Goal: Information Seeking & Learning: Find specific fact

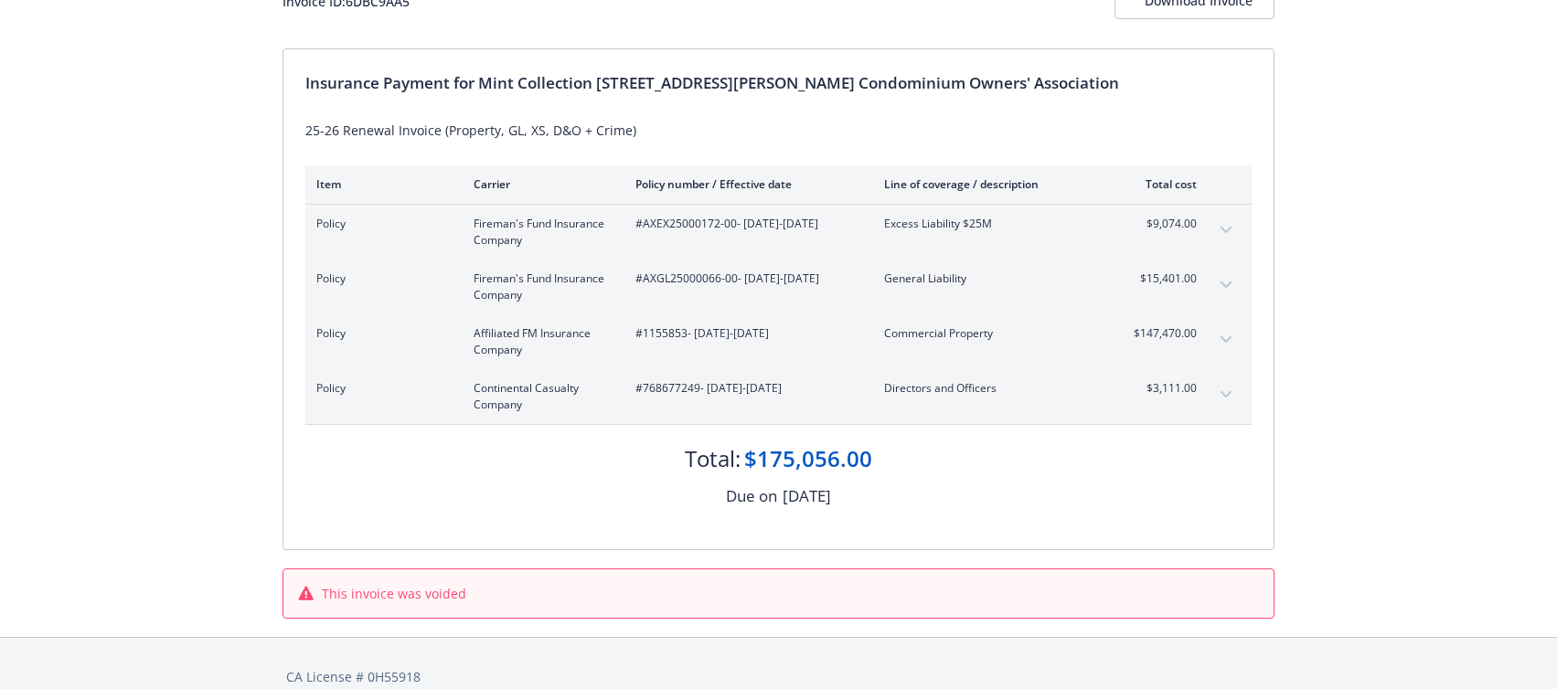
scroll to position [139, 0]
click at [670, 386] on span "#768677249 - 09/01/2025-09/01/2026" at bounding box center [744, 391] width 219 height 16
click at [668, 394] on span "#768677249 - 09/01/2025-09/01/2026" at bounding box center [744, 391] width 219 height 16
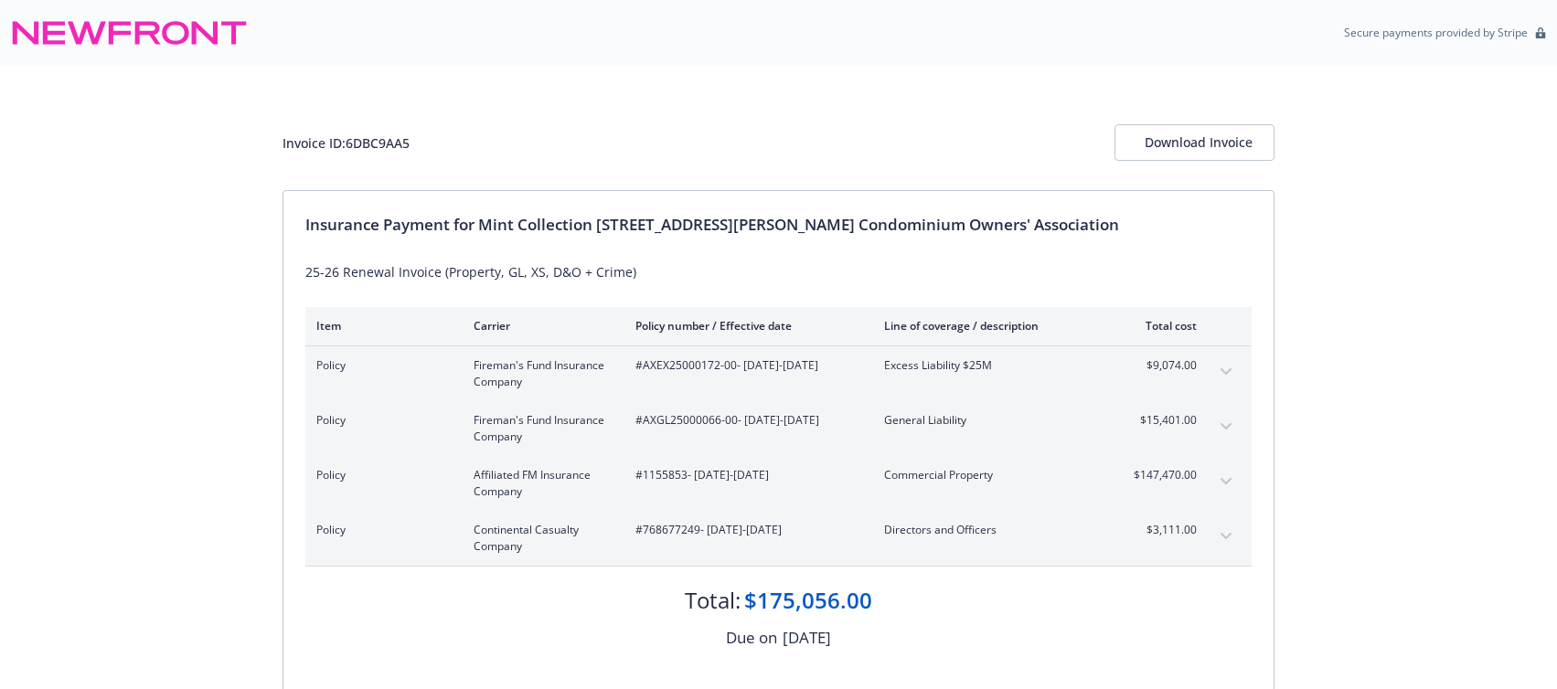
click at [743, 222] on div "Insurance Payment for Mint Collection 410-418 Jessie Street Condominium Owners'…" at bounding box center [778, 225] width 946 height 24
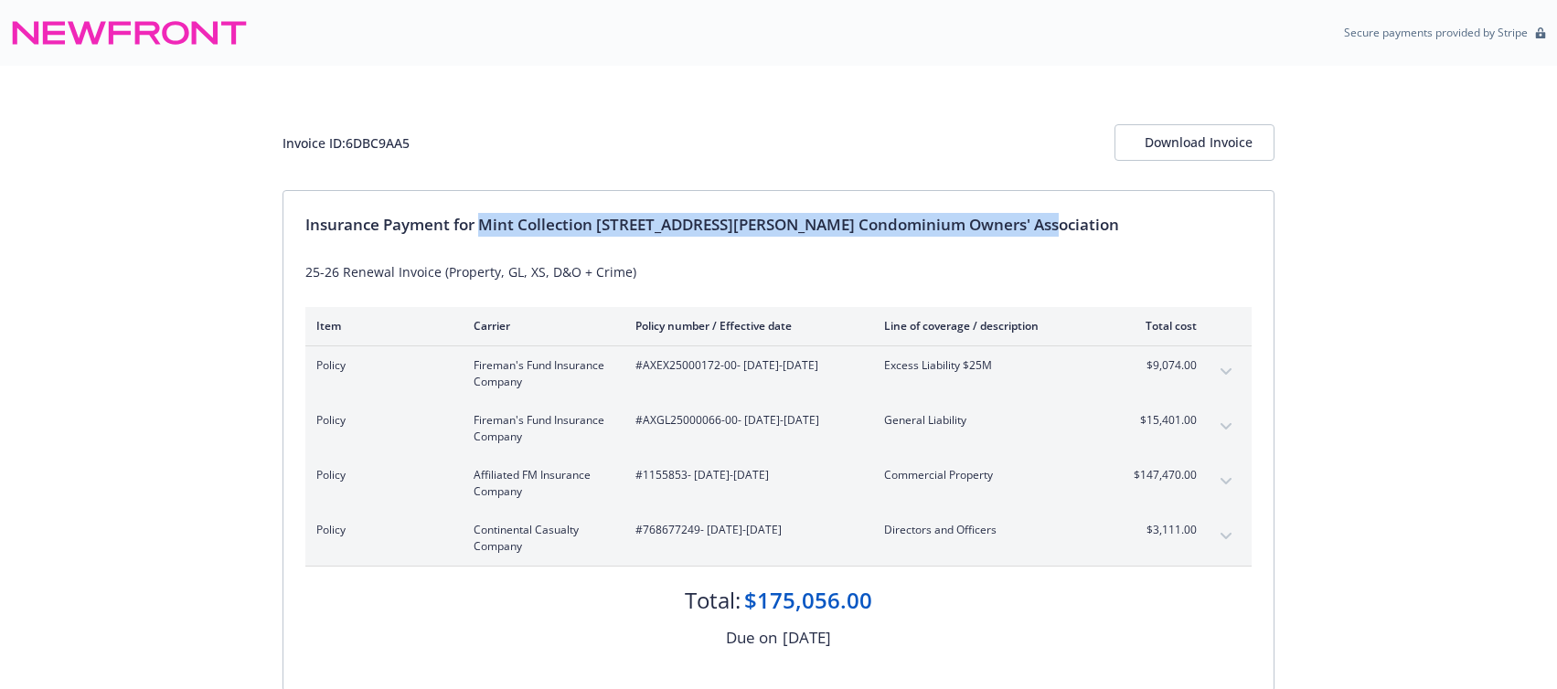
drag, startPoint x: 1039, startPoint y: 229, endPoint x: 485, endPoint y: 224, distance: 553.1
click at [485, 224] on div "Insurance Payment for Mint Collection 410-418 Jessie Street Condominium Owners'…" at bounding box center [778, 225] width 946 height 24
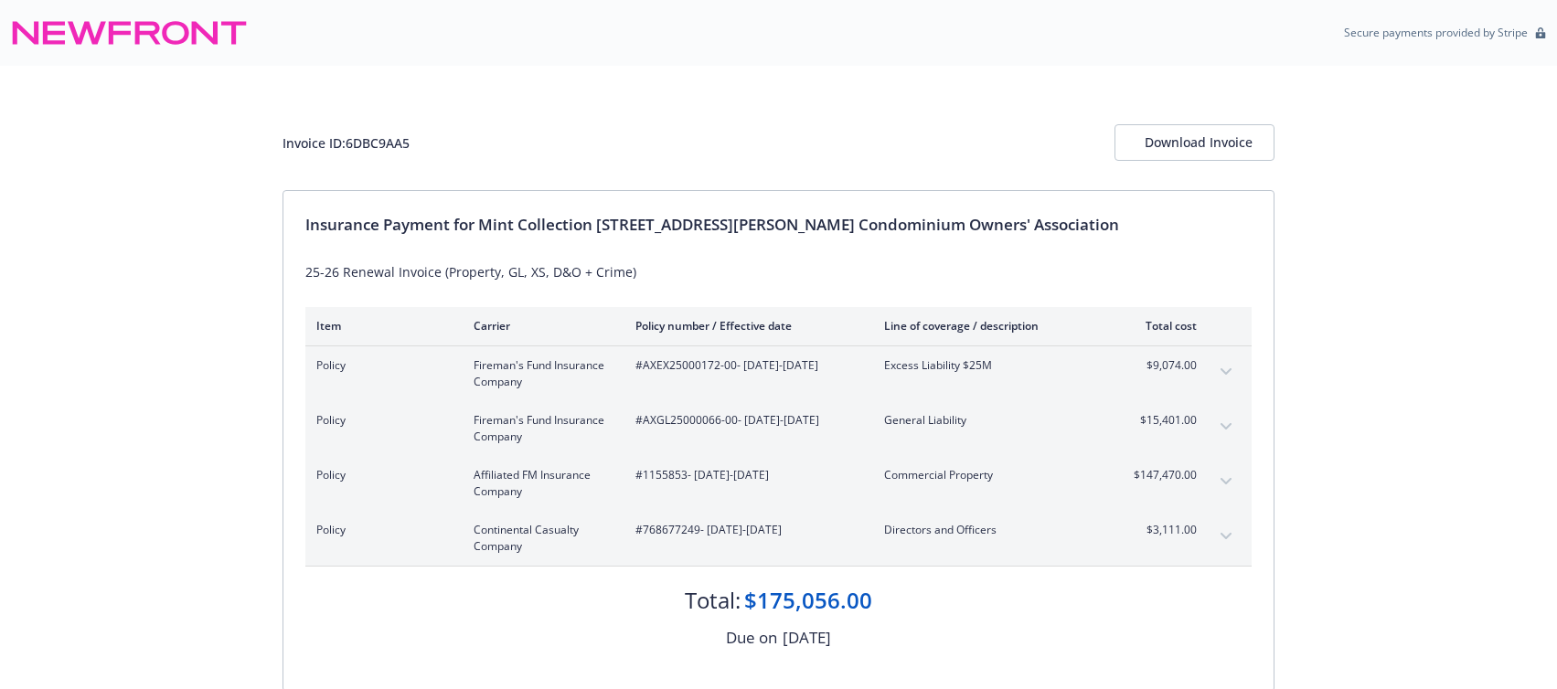
click at [1082, 276] on div "25-26 Renewal Invoice (Property, GL, XS, D&O + Crime)" at bounding box center [778, 271] width 946 height 19
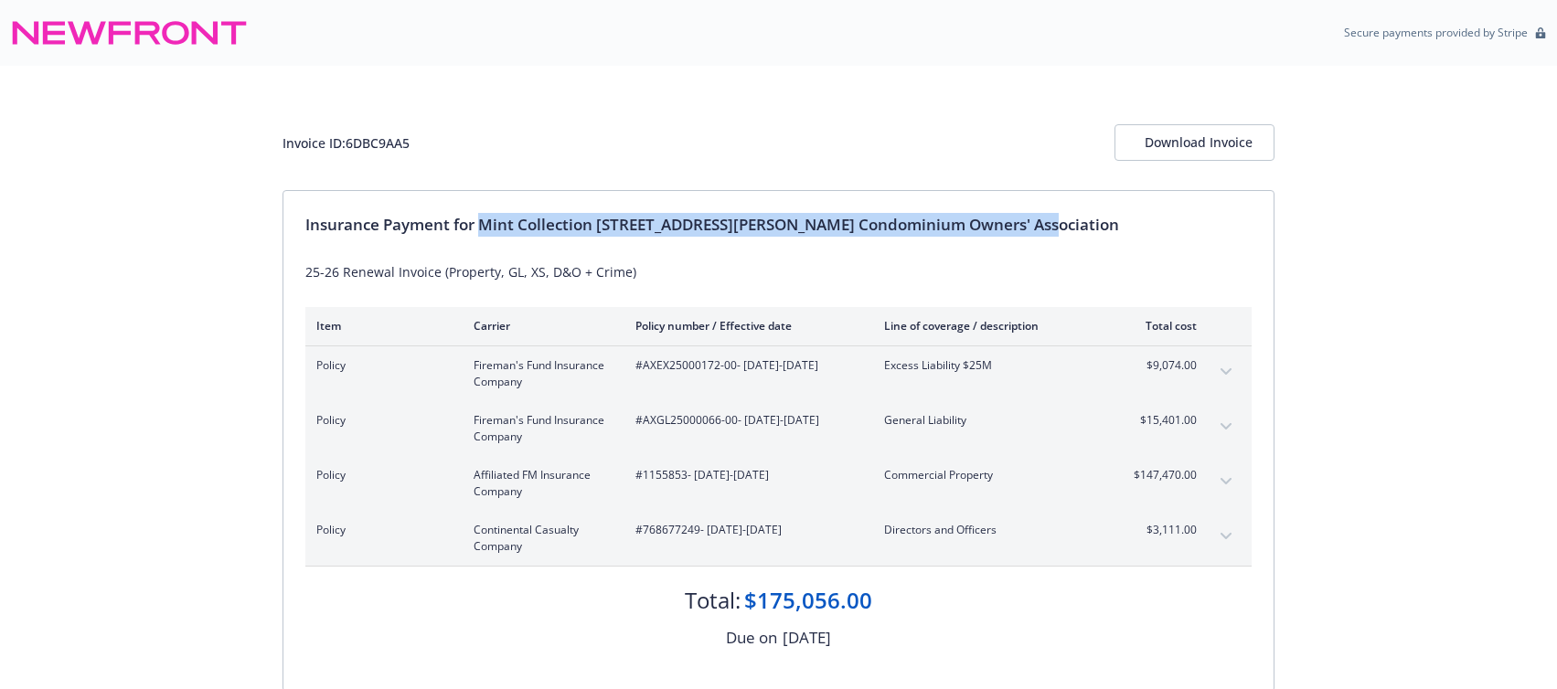
drag, startPoint x: 1022, startPoint y: 228, endPoint x: 483, endPoint y: 225, distance: 539.4
click at [483, 225] on div "Insurance Payment for Mint Collection 410-418 Jessie Street Condominium Owners'…" at bounding box center [778, 225] width 946 height 24
copy div "Mint Collection [STREET_ADDRESS][PERSON_NAME] Condominium Owners' Association"
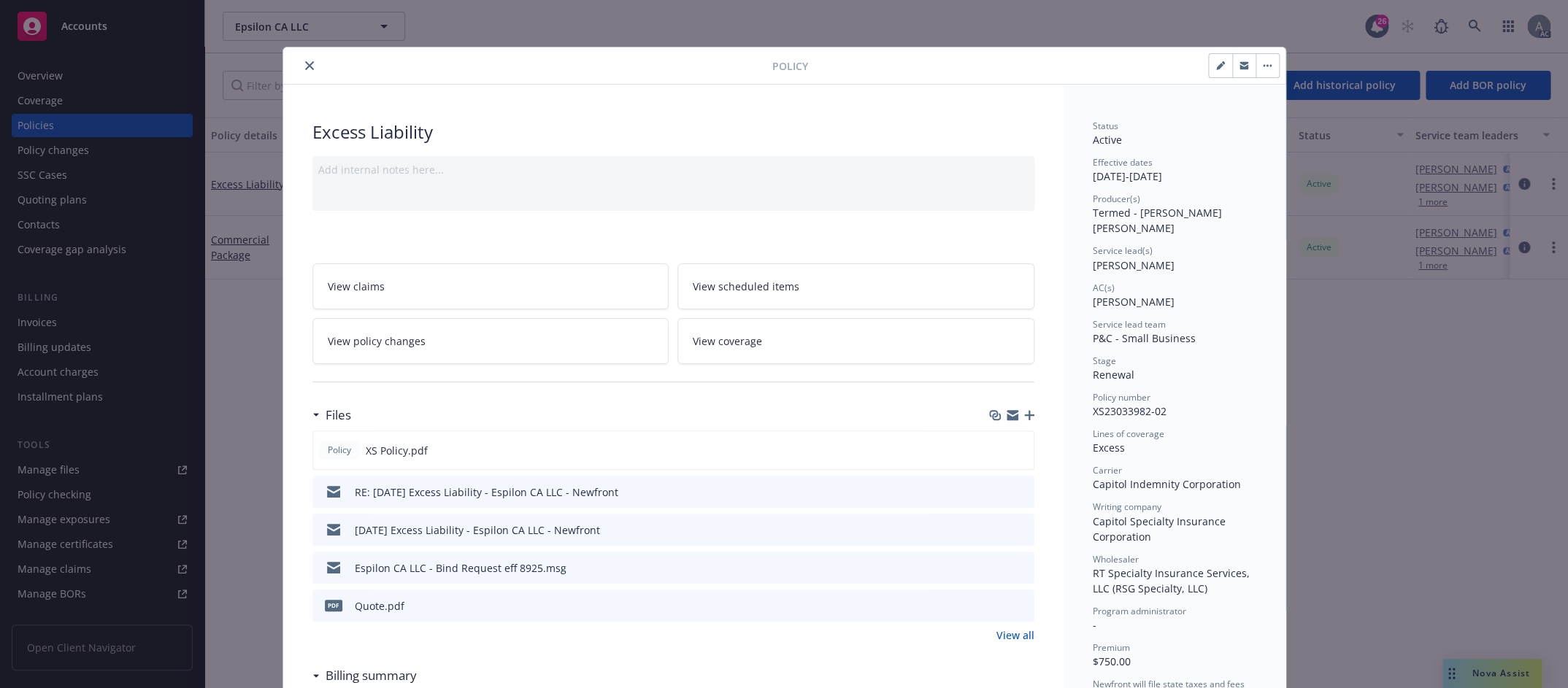
click at [305, 64] on icon "close" at bounding box center [309, 65] width 9 height 9
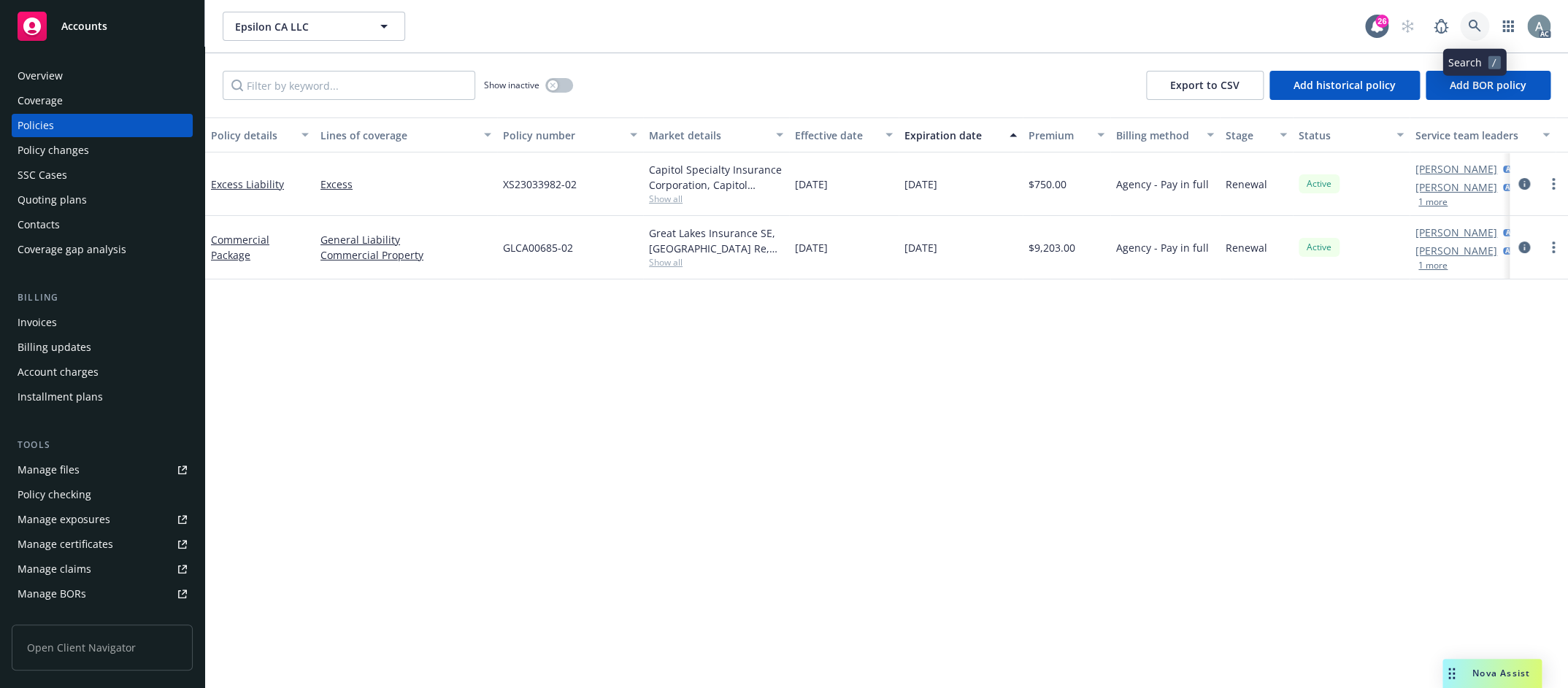
click at [1473, 25] on icon at bounding box center [1474, 26] width 13 height 13
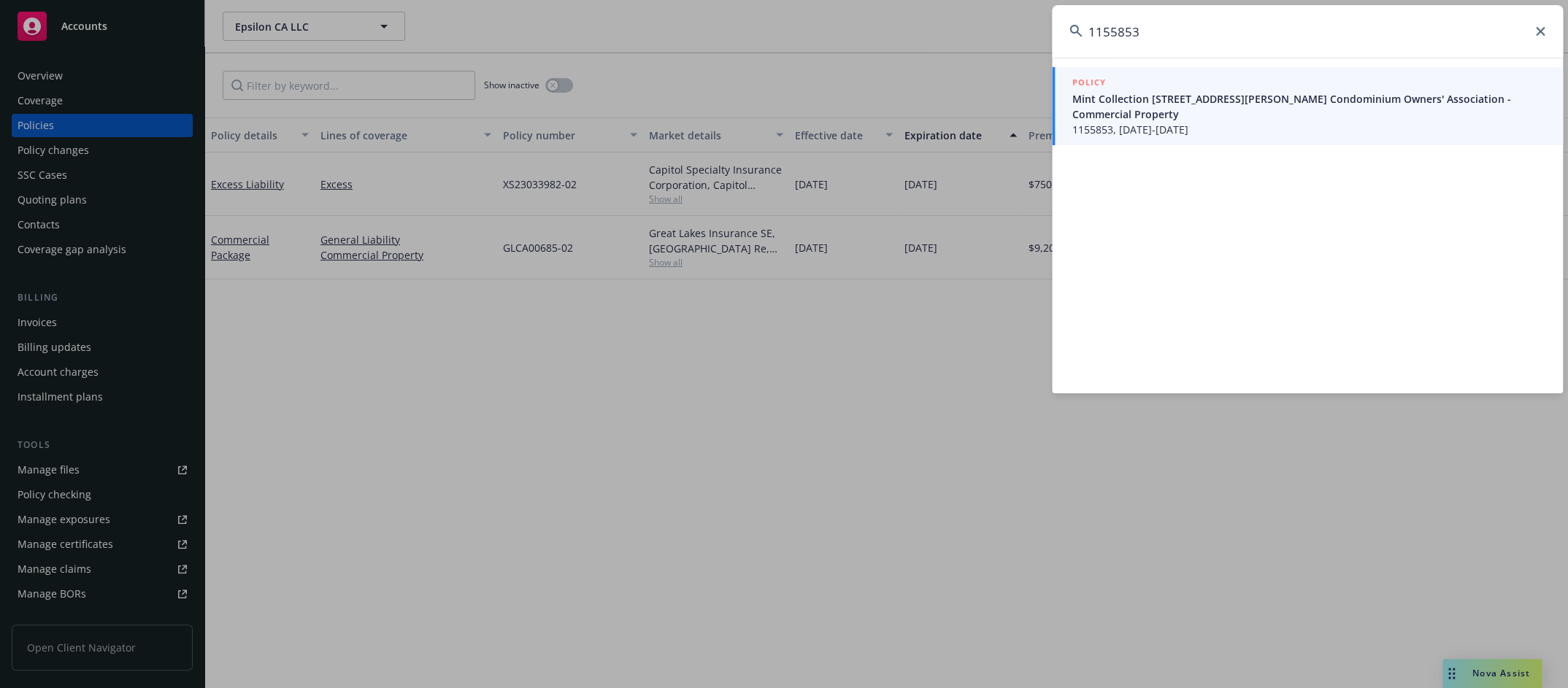
type input "1155853"
click at [1204, 122] on span "1155853, [DATE]-[DATE]" at bounding box center [1309, 129] width 473 height 15
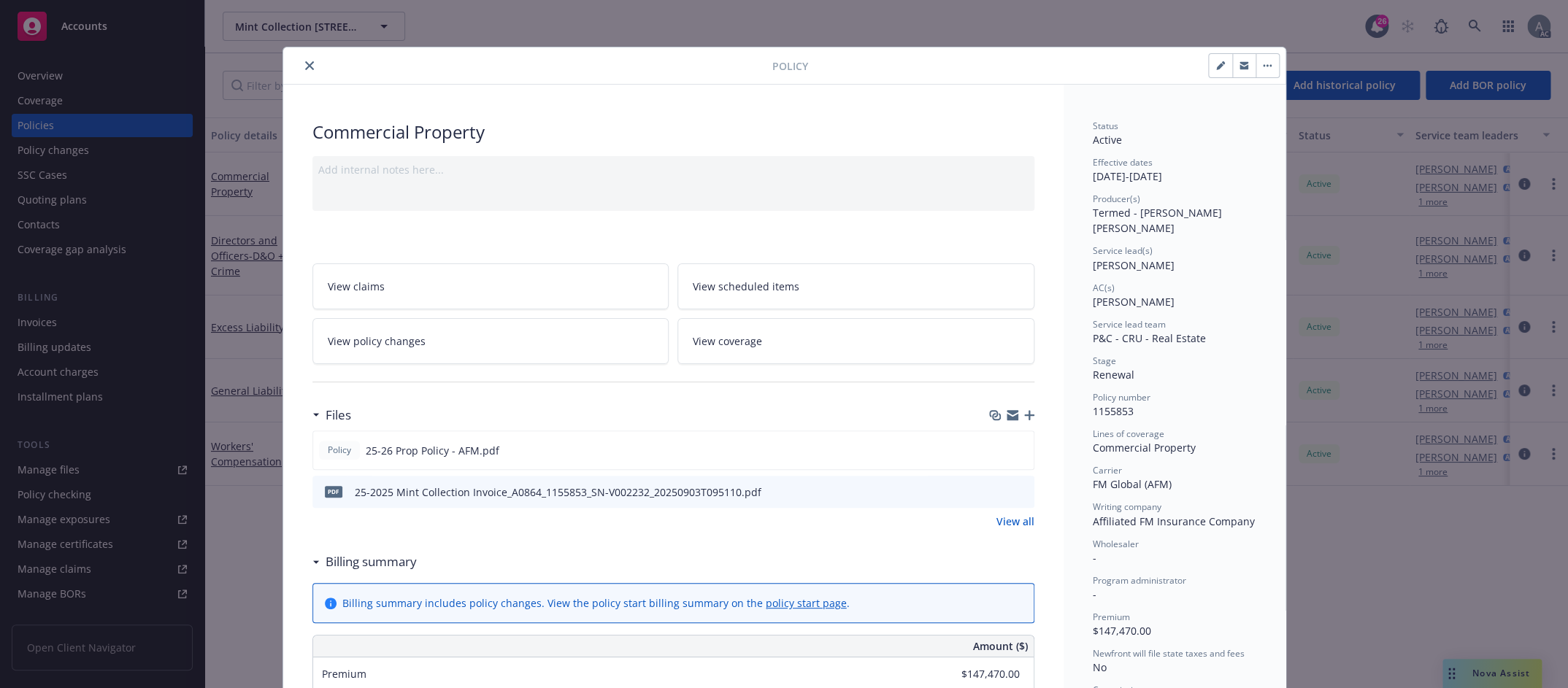
click at [305, 68] on icon "close" at bounding box center [309, 65] width 9 height 9
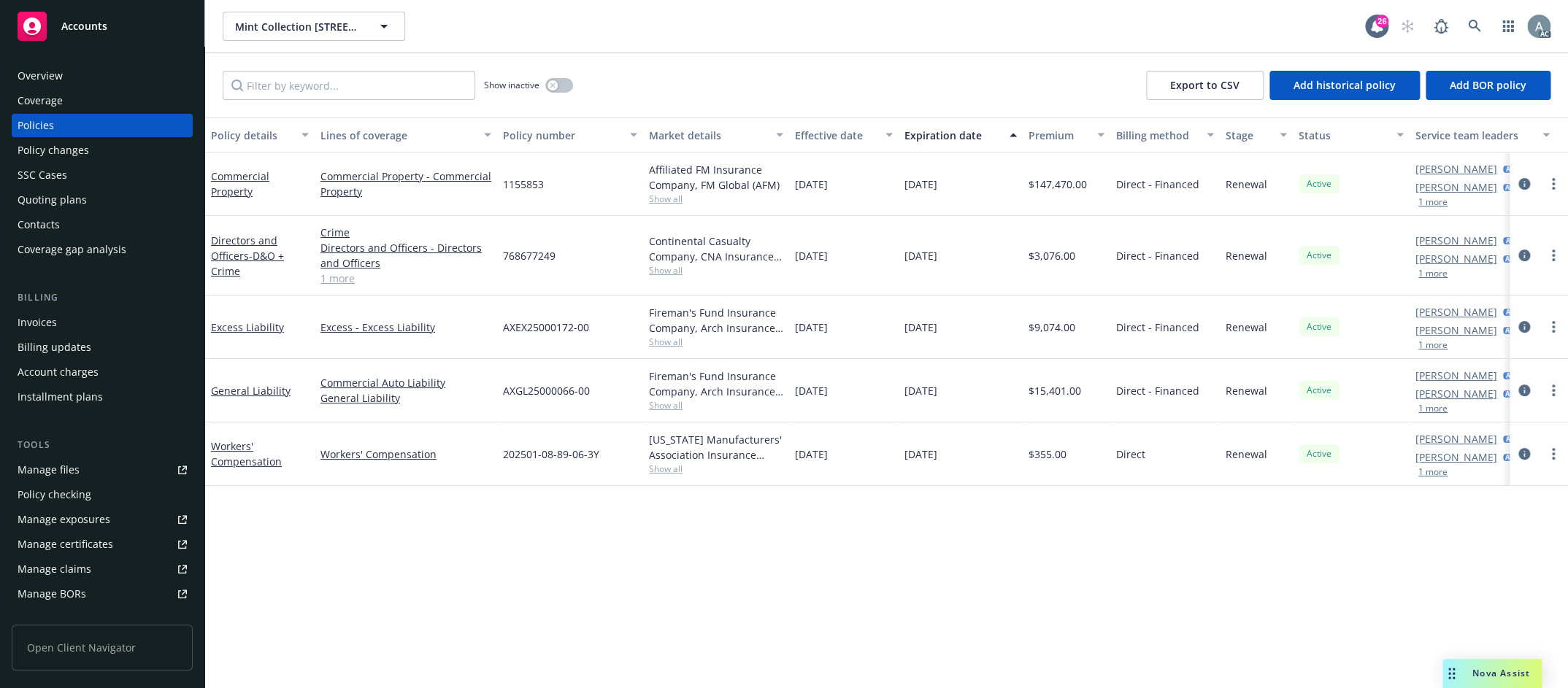
click at [48, 328] on div "Invoices" at bounding box center [37, 322] width 39 height 23
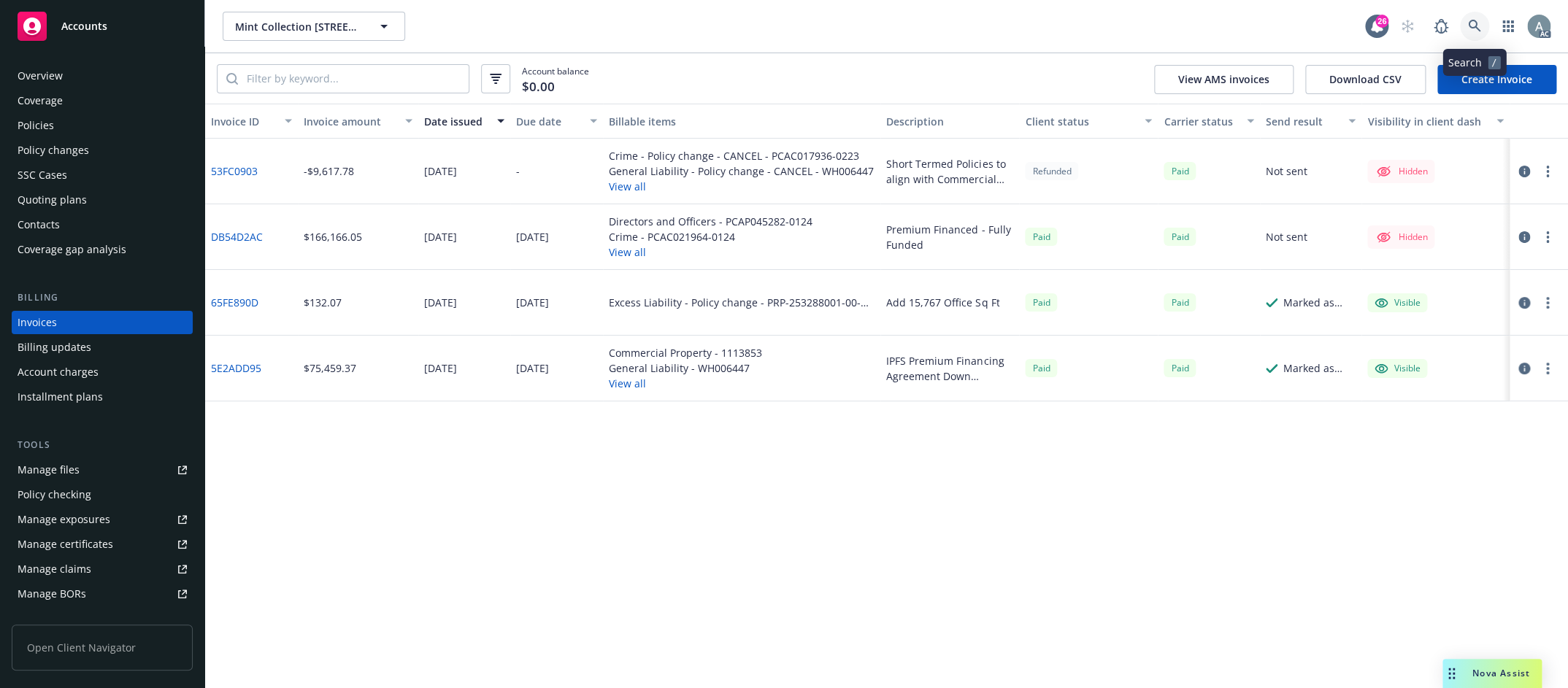
click at [1474, 30] on icon at bounding box center [1474, 26] width 13 height 13
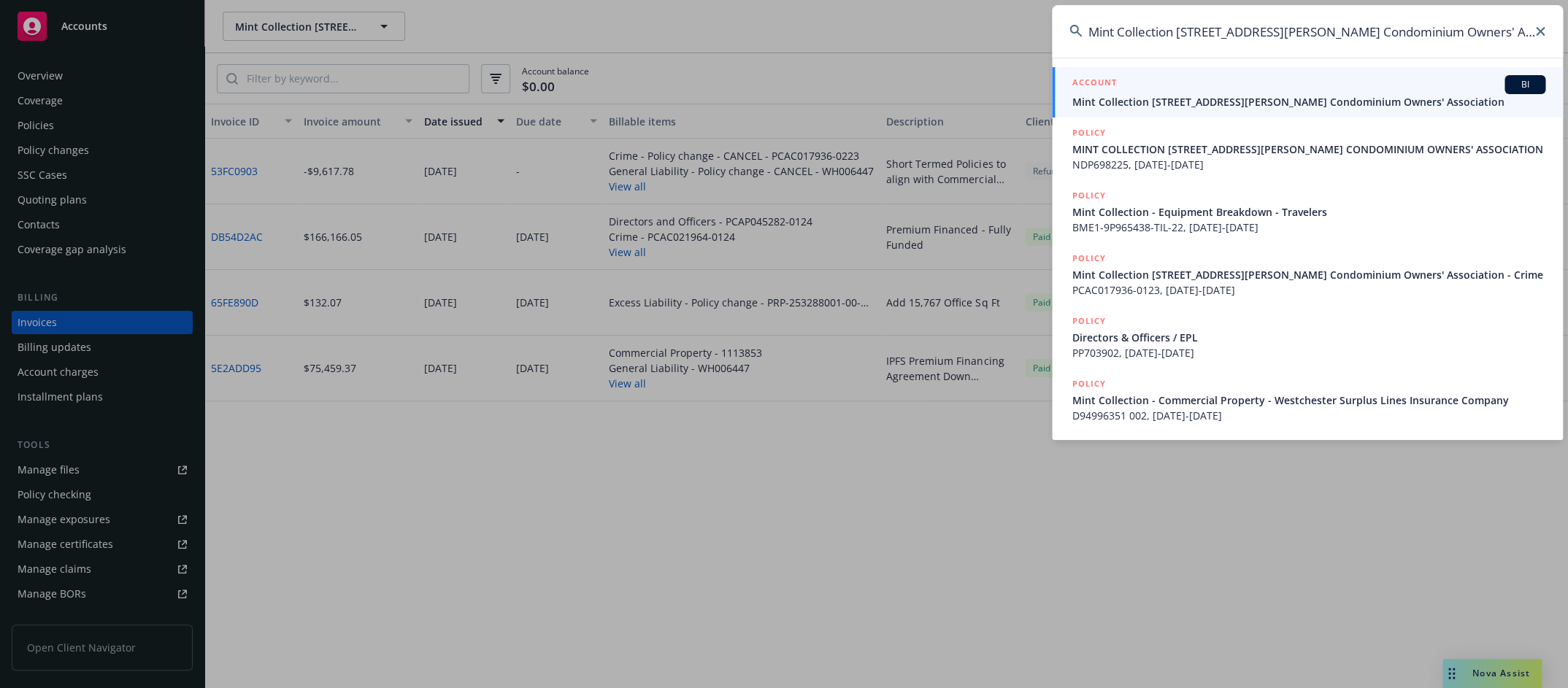
type input "Mint Collection [STREET_ADDRESS][PERSON_NAME] Condominium Owners' Association"
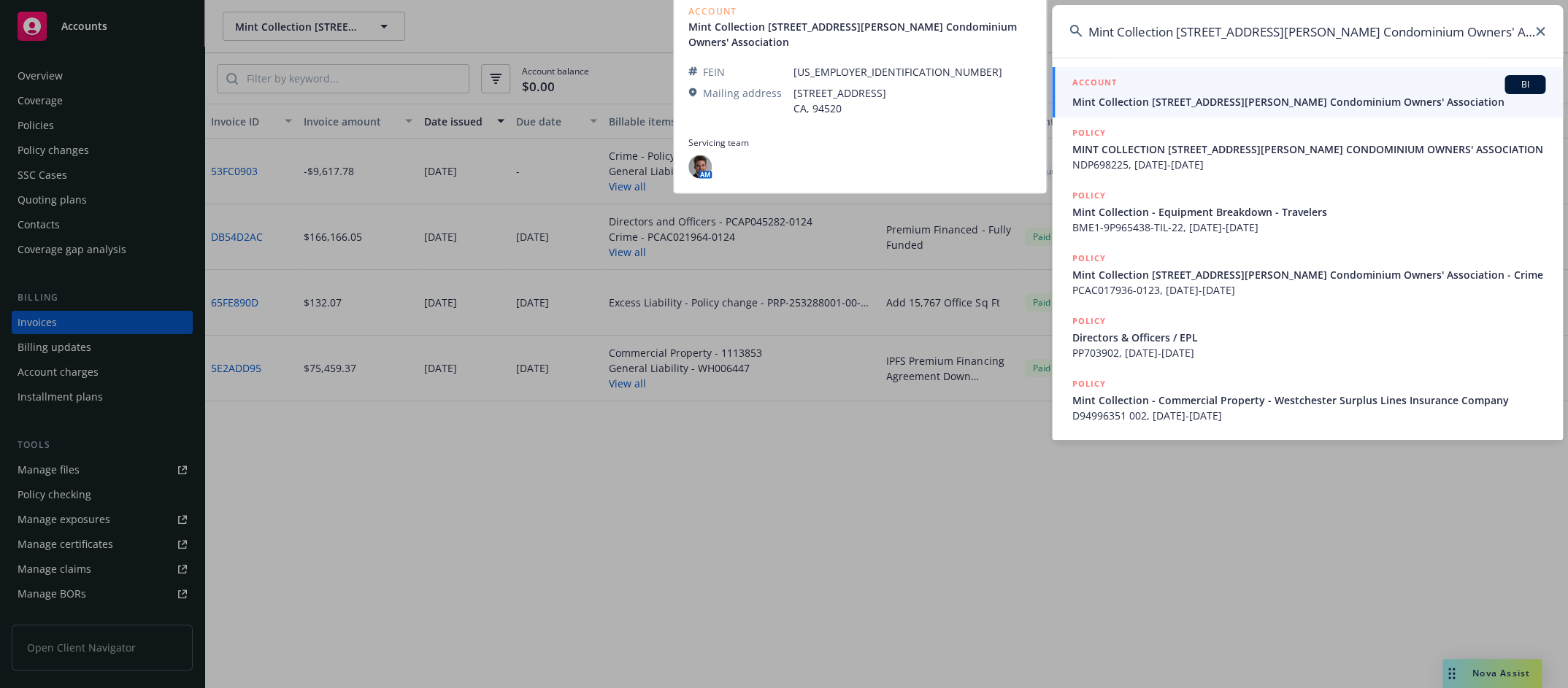
click at [1306, 95] on span "Mint Collection [STREET_ADDRESS][PERSON_NAME] Condominium Owners' Association" at bounding box center [1309, 101] width 473 height 15
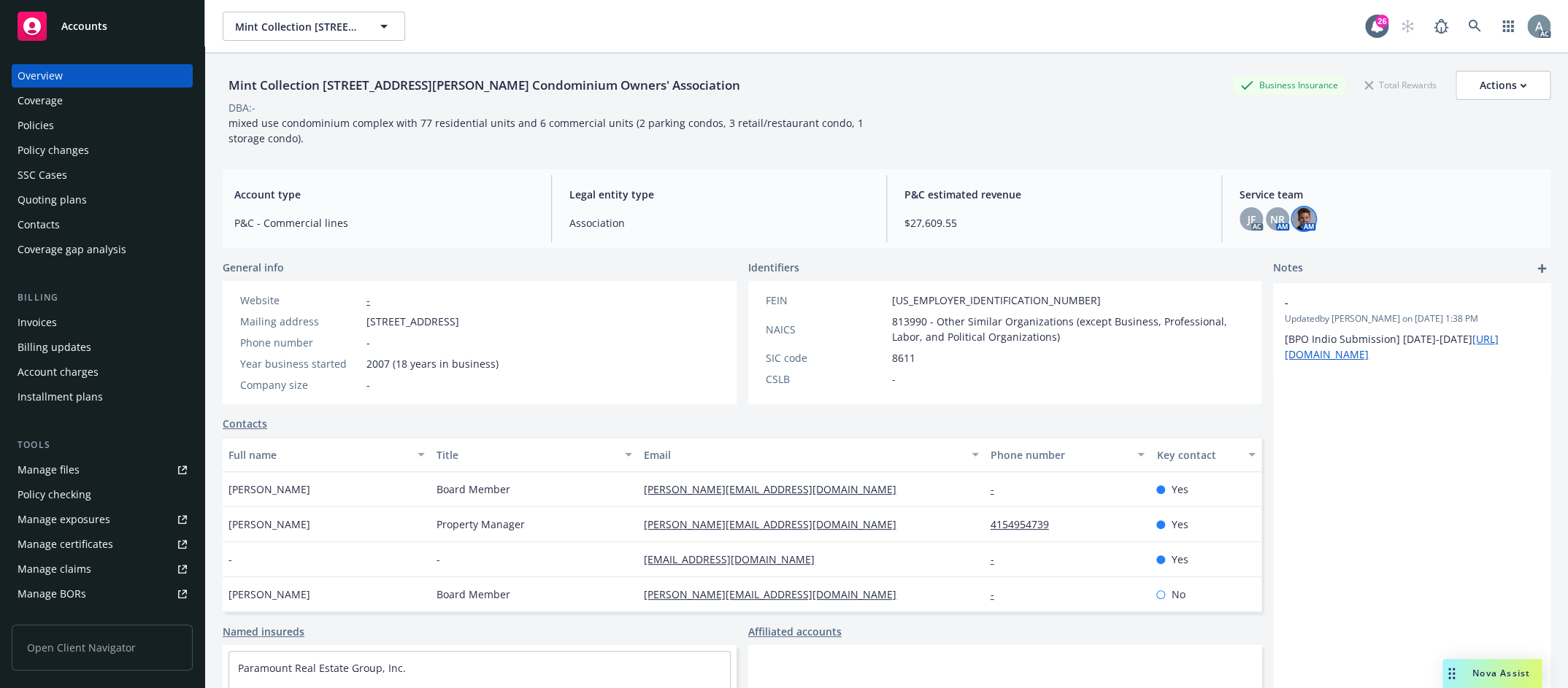
click at [1297, 219] on img at bounding box center [1303, 219] width 23 height 23
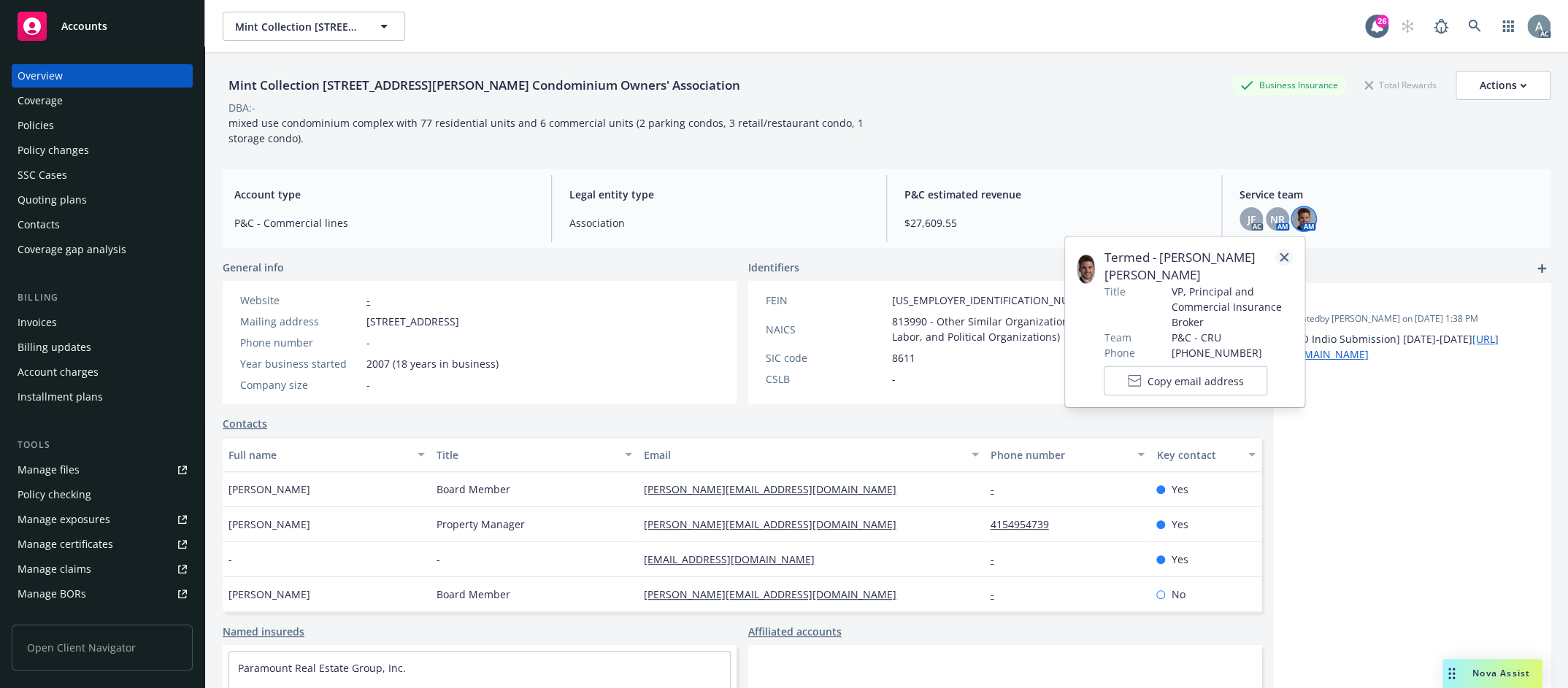
click at [1283, 255] on icon "close" at bounding box center [1284, 257] width 9 height 9
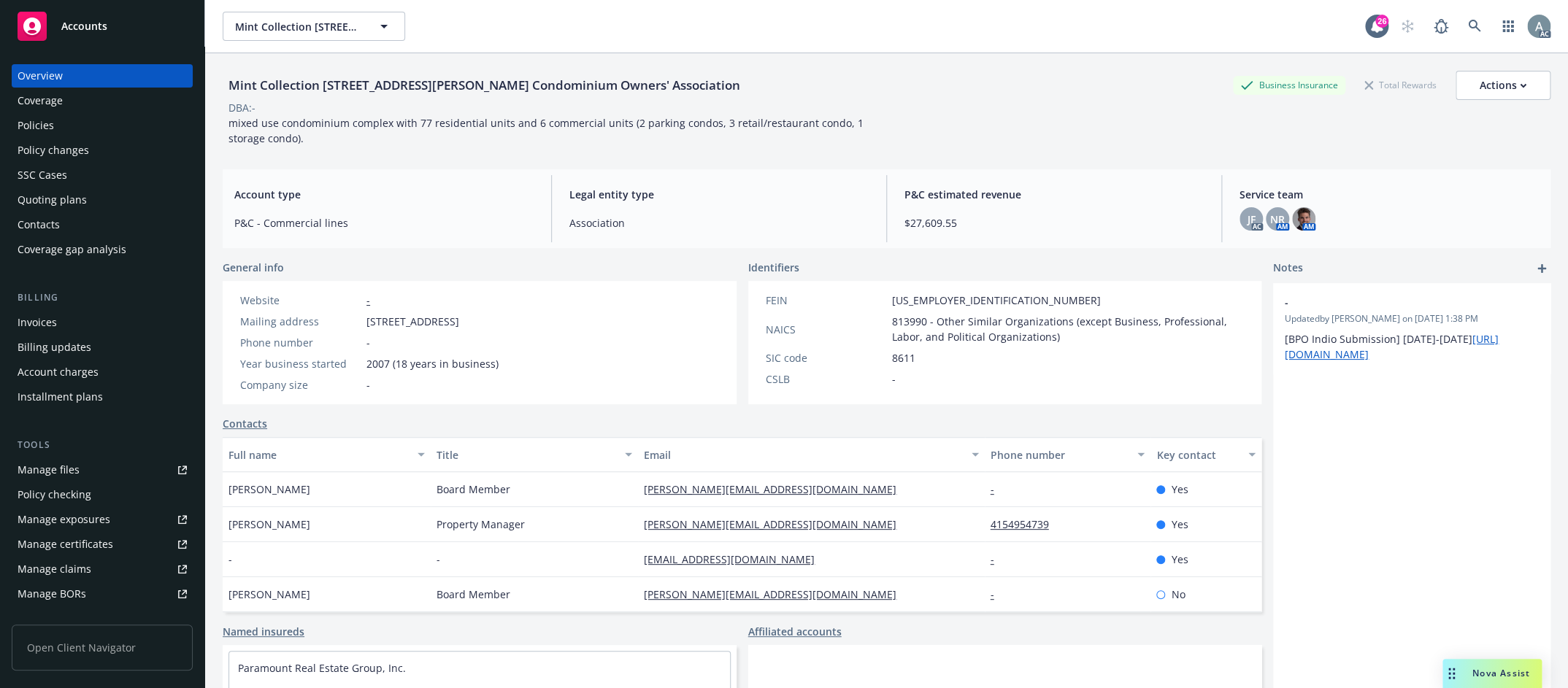
click at [59, 318] on div "Invoices" at bounding box center [102, 322] width 169 height 23
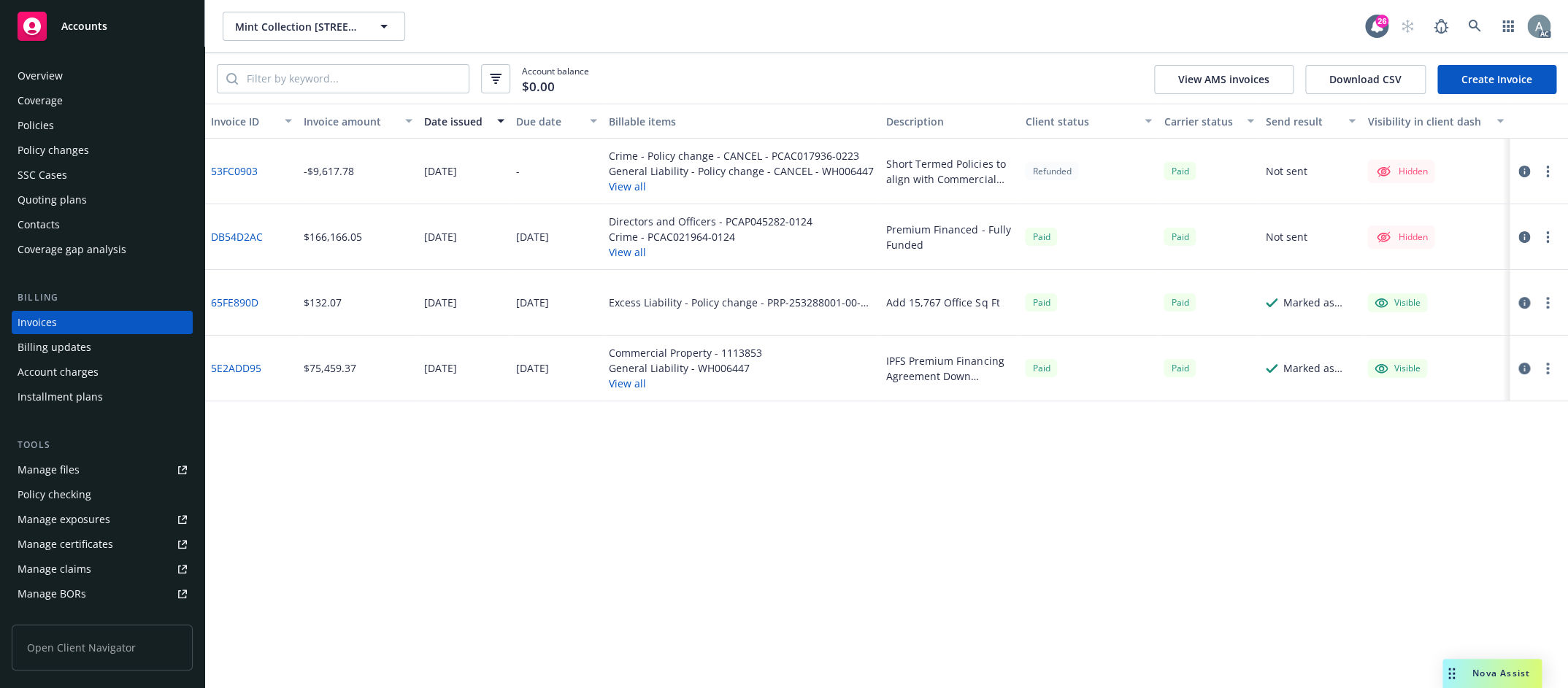
click at [58, 121] on div "Policies" at bounding box center [102, 125] width 169 height 23
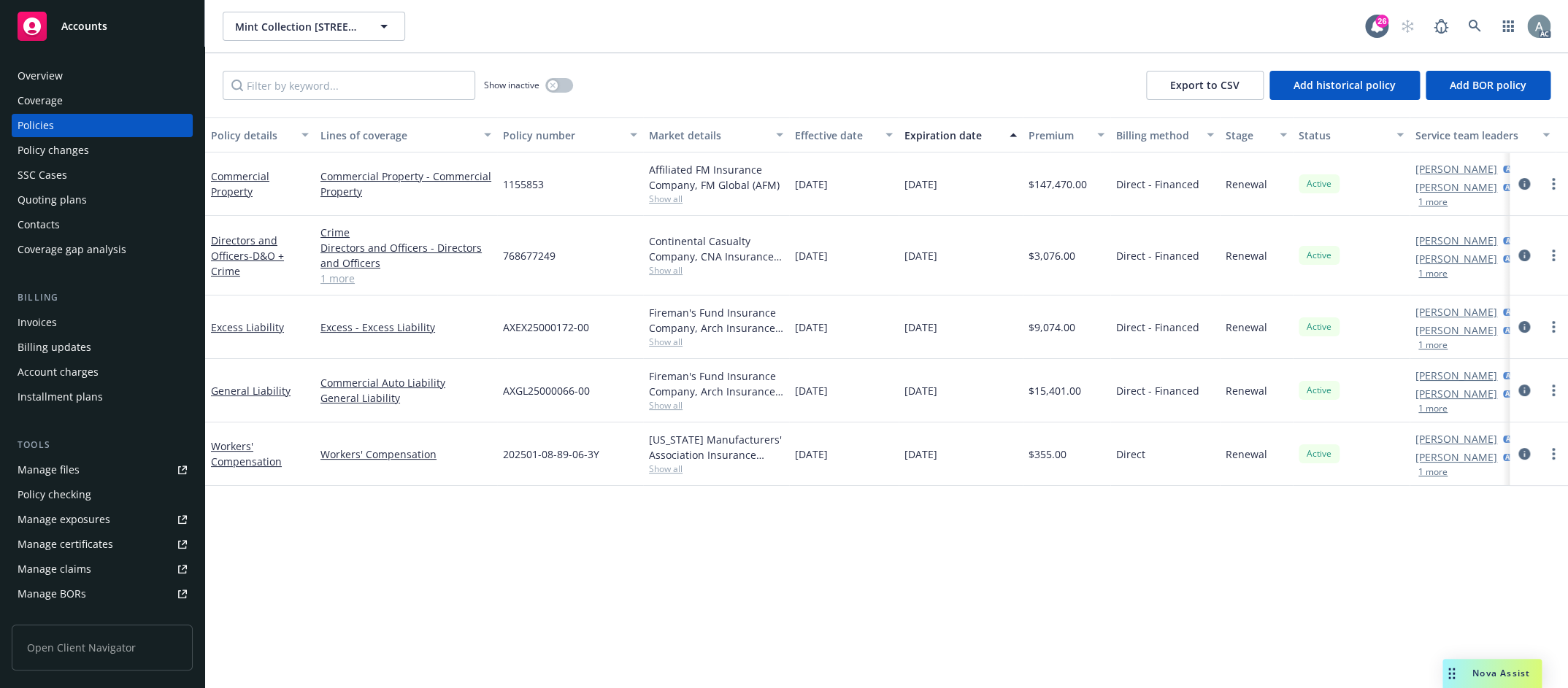
click at [1152, 196] on div "Direct - Financed" at bounding box center [1165, 184] width 109 height 64
